Goal: Information Seeking & Learning: Learn about a topic

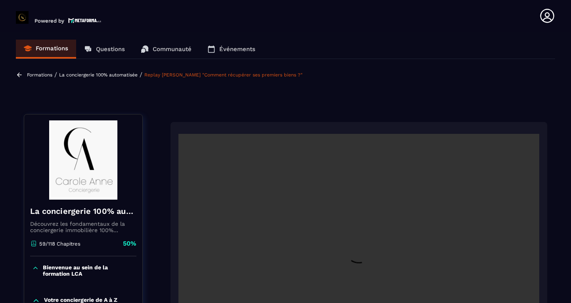
scroll to position [125, 0]
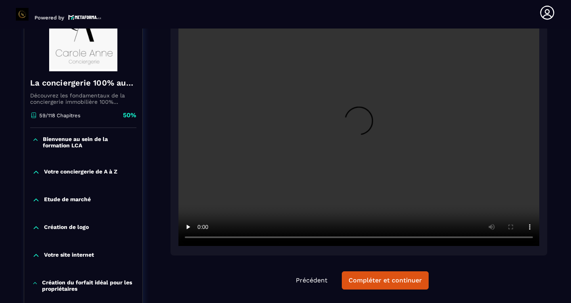
click at [255, 240] on video at bounding box center [358, 126] width 361 height 241
click at [244, 141] on video at bounding box center [358, 126] width 361 height 241
click at [323, 128] on video at bounding box center [358, 126] width 361 height 241
drag, startPoint x: 254, startPoint y: 239, endPoint x: 259, endPoint y: 239, distance: 4.4
click at [259, 239] on video at bounding box center [358, 126] width 361 height 241
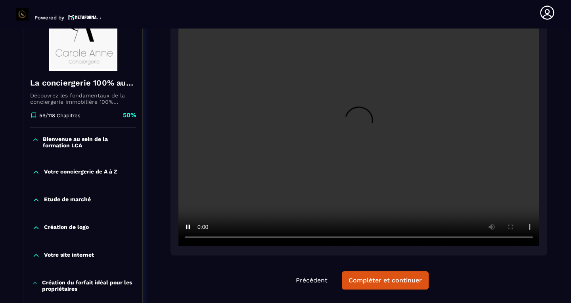
click at [342, 154] on video at bounding box center [358, 126] width 361 height 241
click at [199, 238] on video at bounding box center [358, 126] width 361 height 241
click at [305, 114] on video at bounding box center [358, 126] width 361 height 241
click at [305, 103] on video at bounding box center [358, 126] width 361 height 241
click at [294, 238] on video at bounding box center [358, 126] width 361 height 241
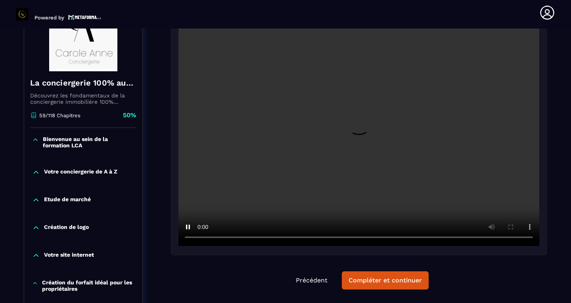
click at [327, 186] on video at bounding box center [358, 126] width 361 height 241
click at [310, 190] on video at bounding box center [358, 126] width 361 height 241
click at [296, 238] on video at bounding box center [358, 126] width 361 height 241
click at [293, 238] on video at bounding box center [358, 126] width 361 height 241
click at [295, 239] on video at bounding box center [358, 126] width 361 height 241
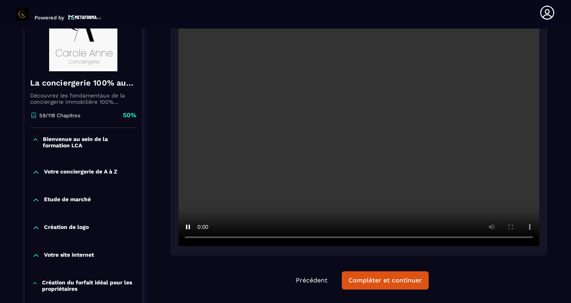
click at [221, 153] on video at bounding box center [358, 126] width 361 height 241
click at [222, 155] on video at bounding box center [358, 126] width 361 height 241
click at [231, 143] on video at bounding box center [358, 126] width 361 height 241
click at [286, 94] on video at bounding box center [358, 126] width 361 height 241
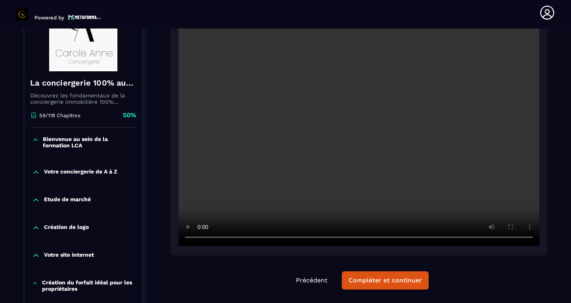
click at [346, 129] on video at bounding box center [358, 126] width 361 height 241
click at [327, 112] on video at bounding box center [358, 126] width 361 height 241
drag, startPoint x: 406, startPoint y: 238, endPoint x: 401, endPoint y: 238, distance: 4.4
click at [401, 238] on video at bounding box center [358, 126] width 361 height 241
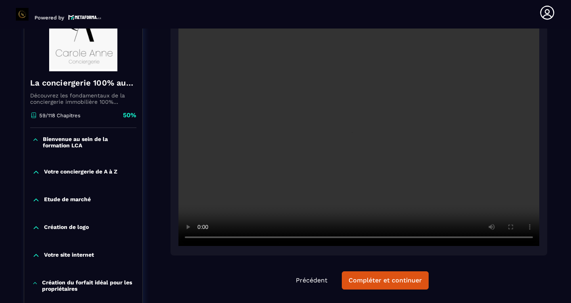
click at [335, 118] on video at bounding box center [358, 126] width 361 height 241
click at [361, 146] on video at bounding box center [358, 126] width 361 height 241
click at [407, 236] on video at bounding box center [358, 126] width 361 height 241
click at [404, 238] on video at bounding box center [358, 126] width 361 height 241
click at [407, 238] on video at bounding box center [358, 126] width 361 height 241
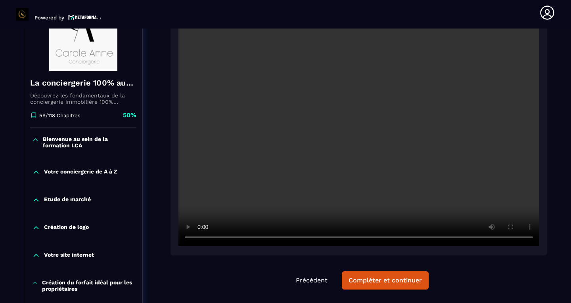
scroll to position [159, 0]
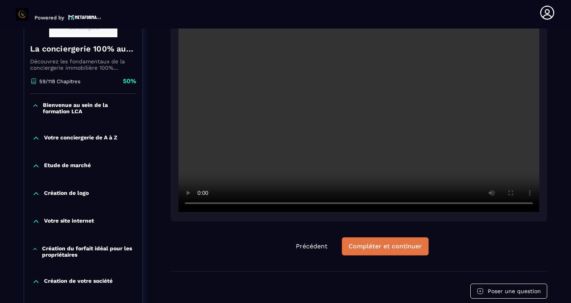
click at [404, 249] on div "Compléter et continuer" at bounding box center [385, 247] width 73 height 8
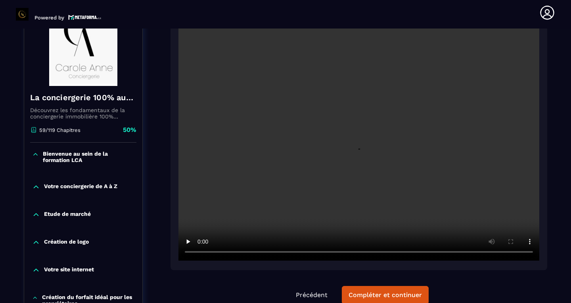
scroll to position [113, 0]
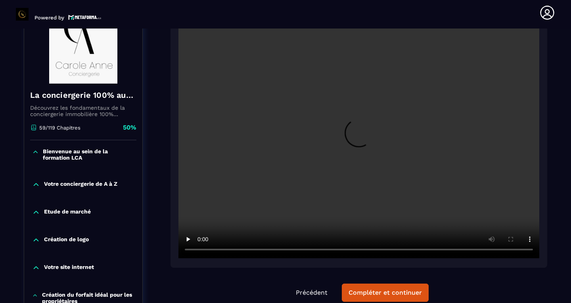
click at [360, 143] on video at bounding box center [358, 138] width 361 height 241
click at [361, 143] on video at bounding box center [358, 138] width 361 height 241
